Goal: Task Accomplishment & Management: Manage account settings

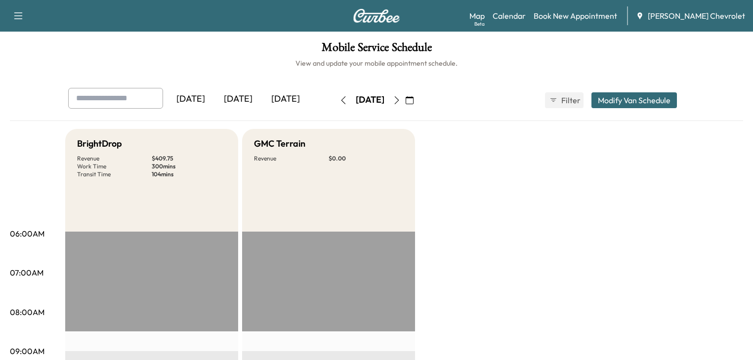
click at [262, 99] on div "[DATE]" at bounding box center [285, 99] width 47 height 23
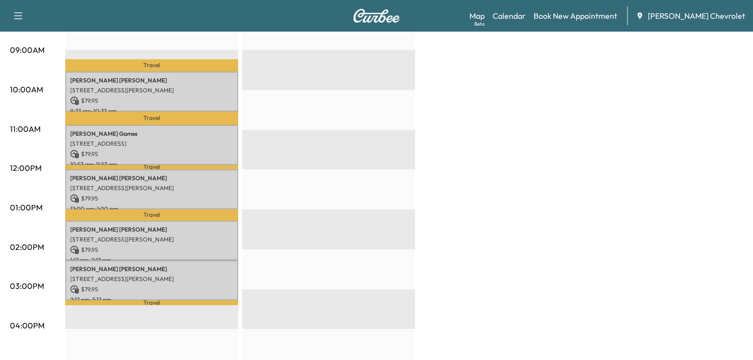
scroll to position [316, 0]
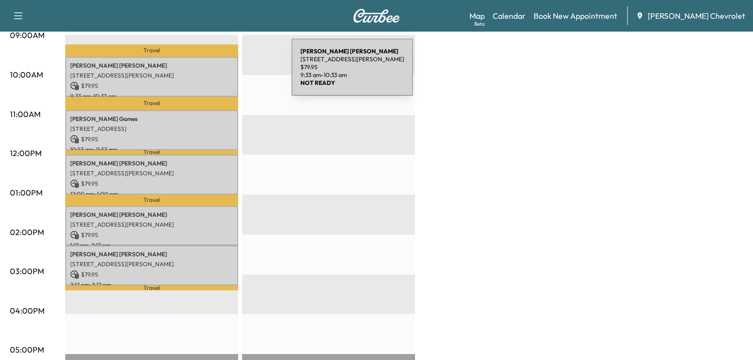
click at [208, 74] on p "[STREET_ADDRESS][PERSON_NAME]" at bounding box center [151, 76] width 163 height 8
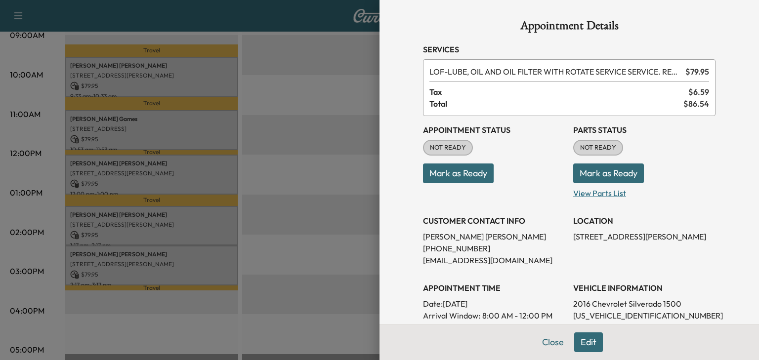
click at [583, 192] on p "View Parts List" at bounding box center [644, 191] width 142 height 16
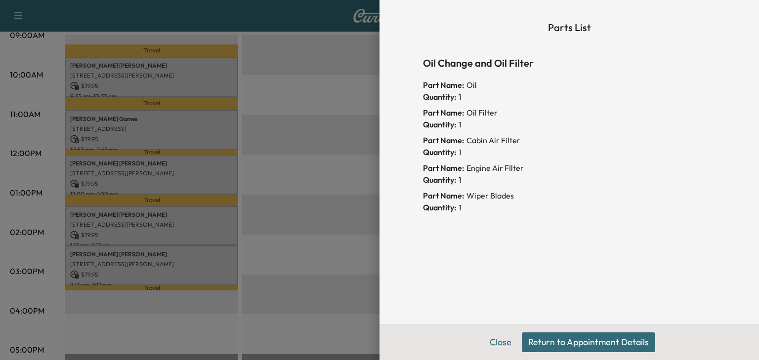
click at [497, 341] on button "Close" at bounding box center [500, 342] width 35 height 20
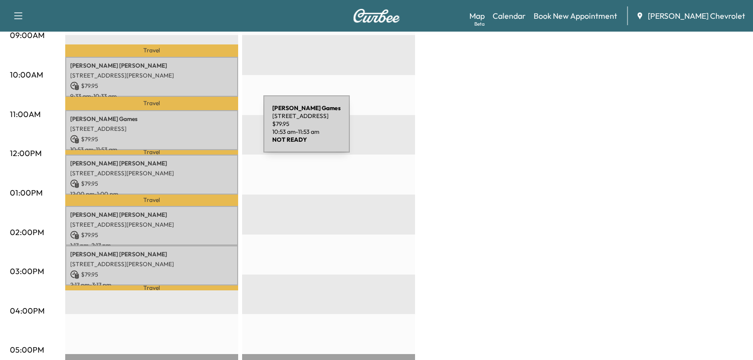
click at [189, 130] on p "[STREET_ADDRESS]" at bounding box center [151, 129] width 163 height 8
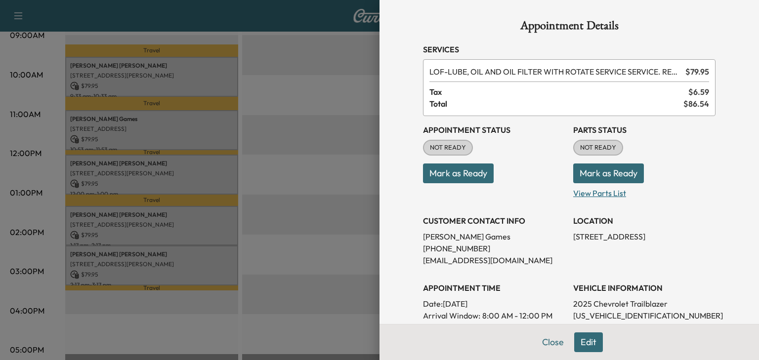
click at [578, 192] on p "View Parts List" at bounding box center [644, 191] width 142 height 16
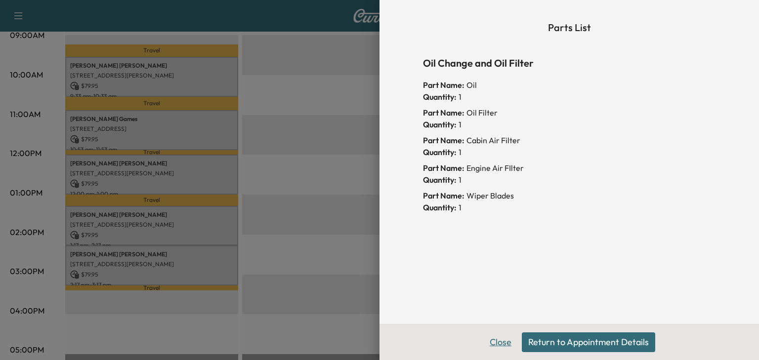
click at [498, 339] on button "Close" at bounding box center [500, 342] width 35 height 20
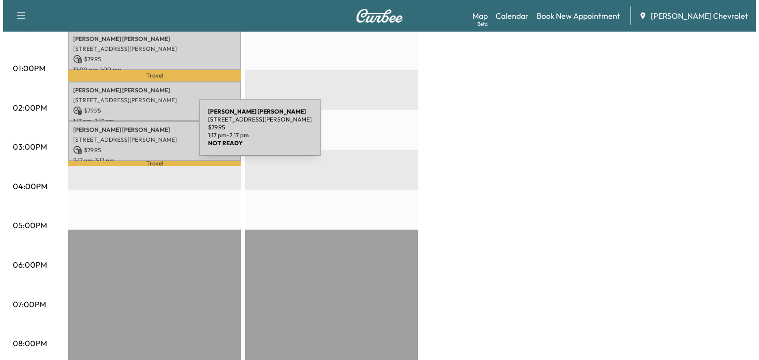
scroll to position [440, 0]
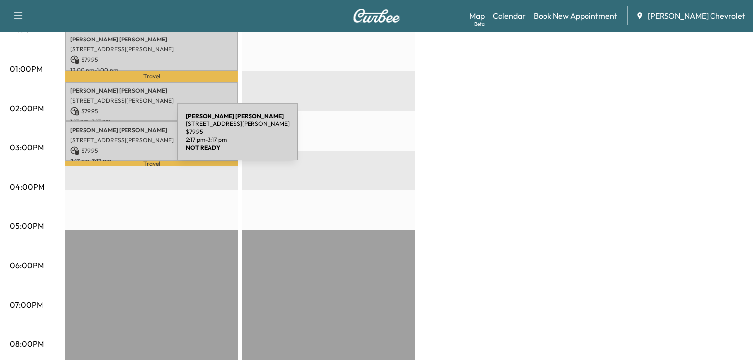
click at [103, 138] on p "[STREET_ADDRESS][PERSON_NAME]" at bounding box center [151, 140] width 163 height 8
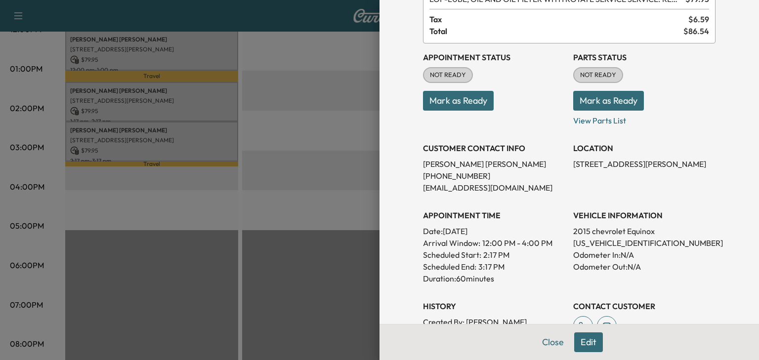
scroll to position [79, 0]
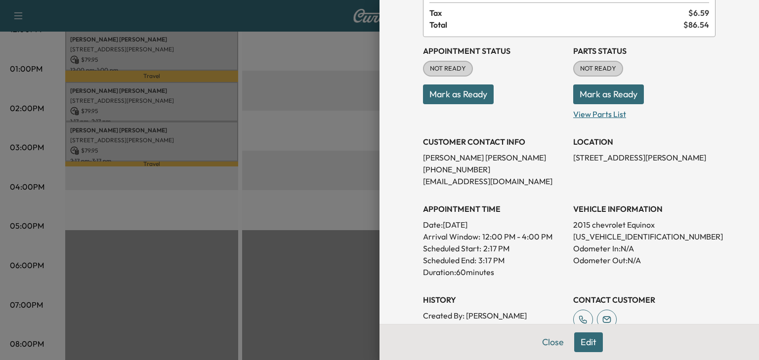
click at [597, 113] on p "View Parts List" at bounding box center [644, 112] width 142 height 16
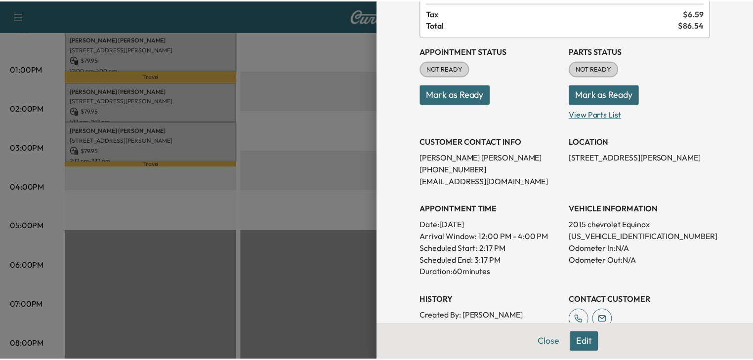
scroll to position [0, 0]
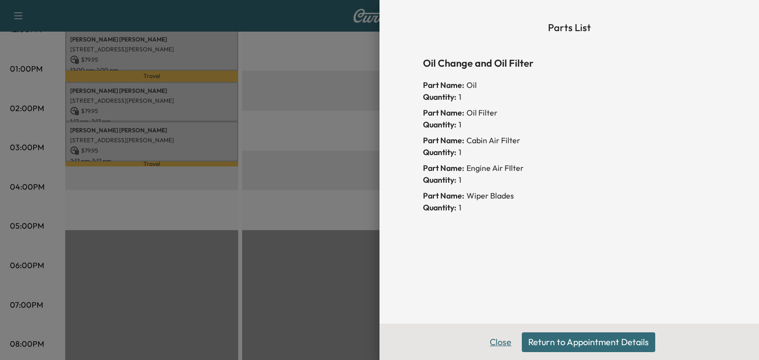
click at [496, 341] on button "Close" at bounding box center [500, 342] width 35 height 20
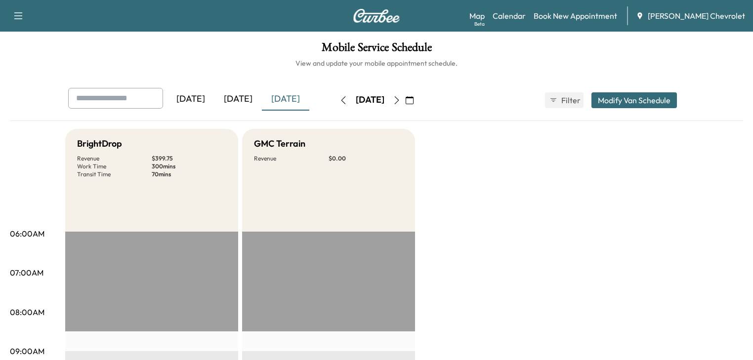
click at [400, 101] on icon "button" at bounding box center [397, 100] width 8 height 8
click at [341, 97] on icon "button" at bounding box center [343, 100] width 4 height 8
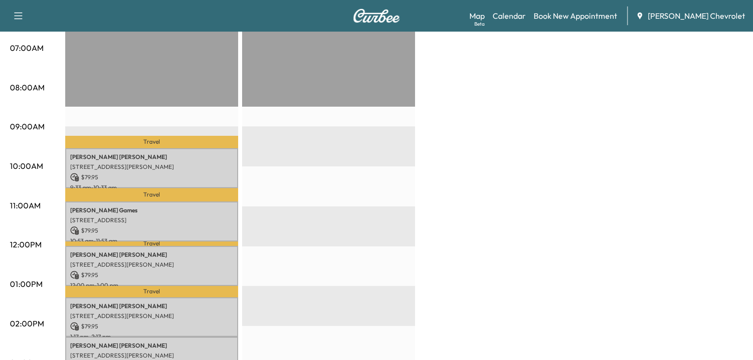
scroll to position [237, 0]
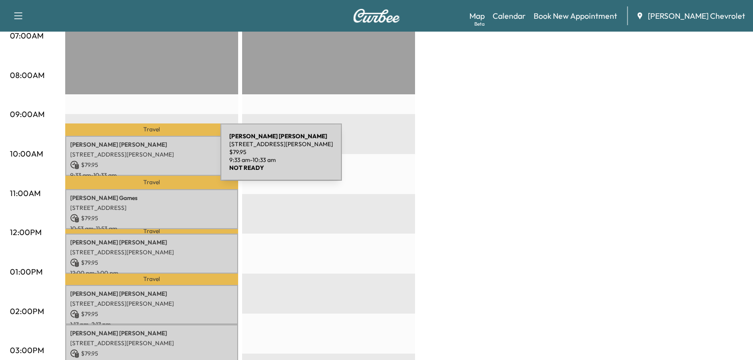
click at [146, 158] on div "[PERSON_NAME] [STREET_ADDRESS][PERSON_NAME] $ 79.95 9:33 am - 10:33 am" at bounding box center [151, 156] width 173 height 40
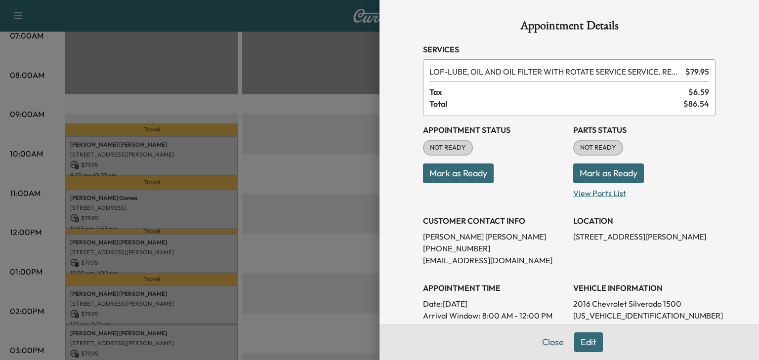
click at [587, 193] on p "View Parts List" at bounding box center [644, 191] width 142 height 16
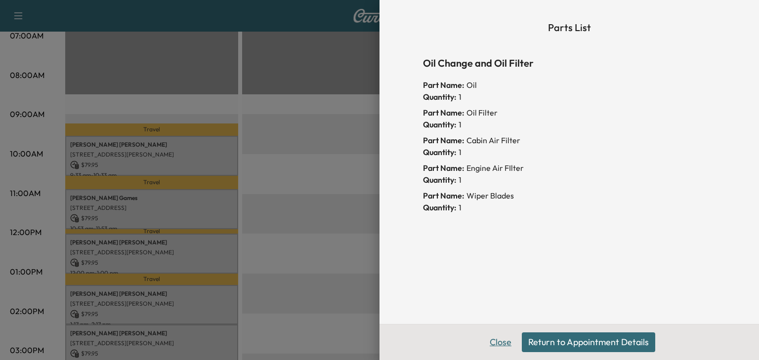
click at [497, 343] on button "Close" at bounding box center [500, 342] width 35 height 20
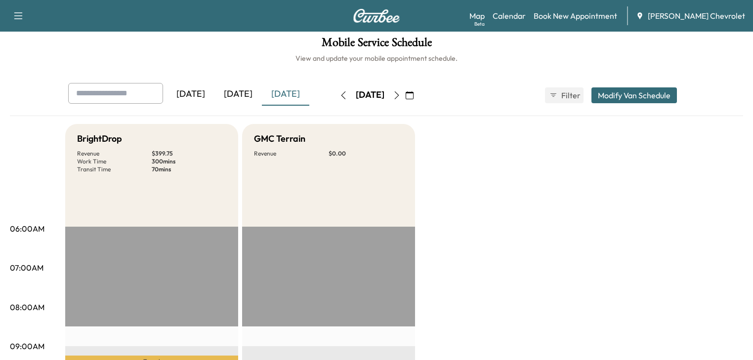
scroll to position [0, 0]
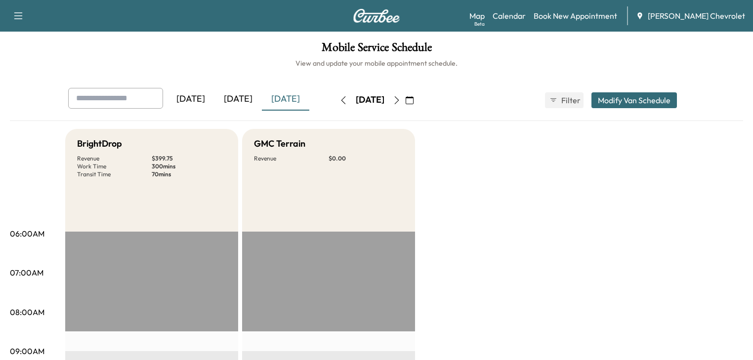
click at [400, 99] on icon "button" at bounding box center [397, 100] width 8 height 8
click at [400, 98] on icon "button" at bounding box center [397, 100] width 8 height 8
click at [400, 100] on icon "button" at bounding box center [397, 100] width 8 height 8
